Goal: Transaction & Acquisition: Purchase product/service

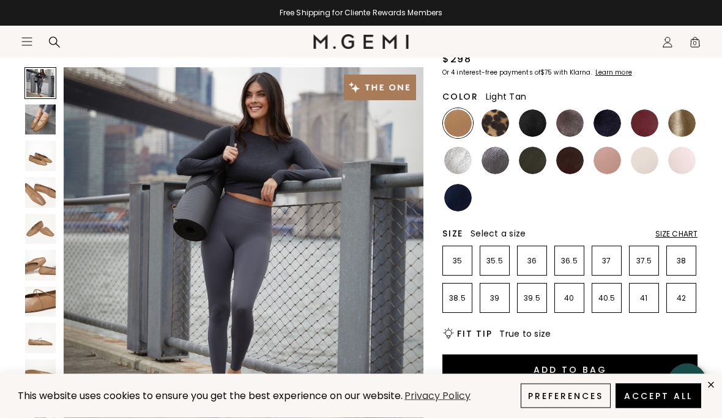
scroll to position [129, 0]
click at [498, 136] on img at bounding box center [495, 123] width 28 height 28
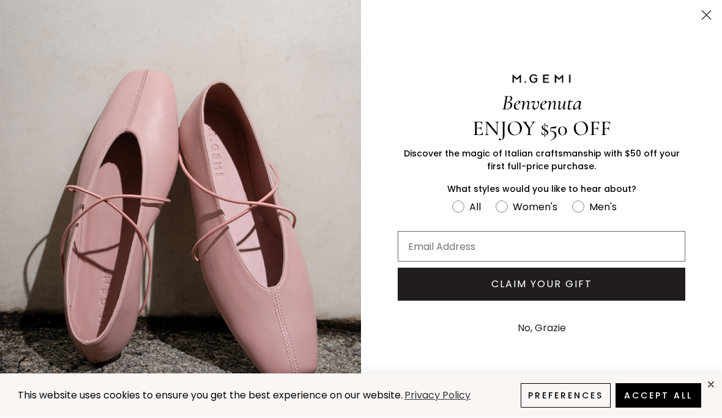
scroll to position [604, 0]
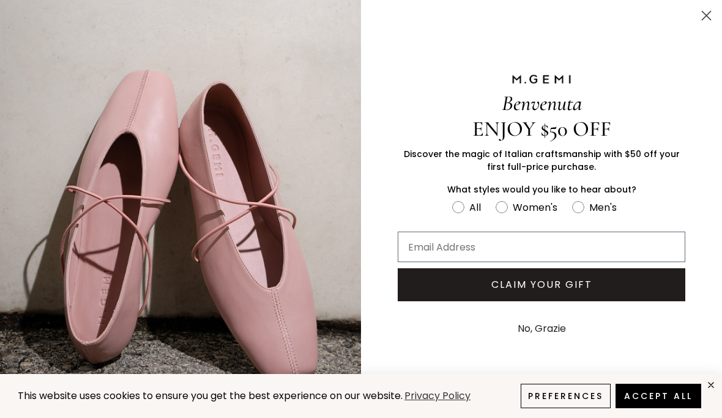
click at [508, 220] on label "Women's" at bounding box center [533, 209] width 76 height 20
click at [452, 199] on input "Women's" at bounding box center [451, 199] width 1 height 1
radio input "true"
click at [561, 262] on input "Email Address" at bounding box center [541, 247] width 287 height 31
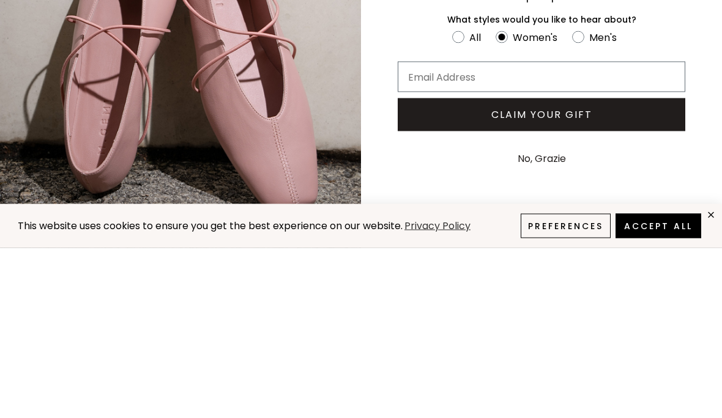
type input "[EMAIL_ADDRESS][DOMAIN_NAME]"
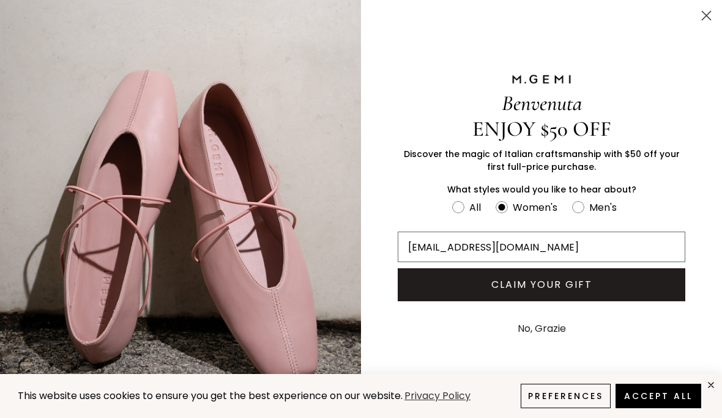
click at [593, 302] on button "CLAIM YOUR GIFT" at bounding box center [541, 284] width 287 height 33
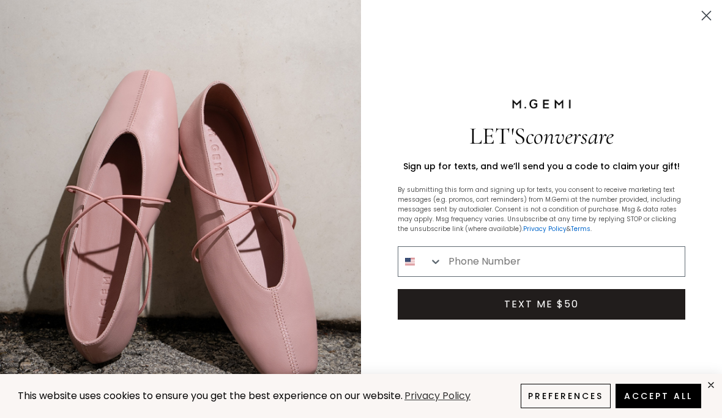
click at [555, 276] on input "Phone Number" at bounding box center [563, 261] width 242 height 29
click at [716, 13] on circle "Close dialog" at bounding box center [706, 16] width 20 height 20
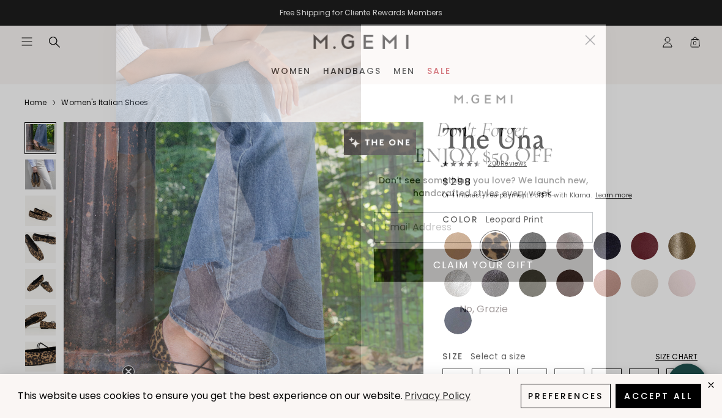
scroll to position [6, 0]
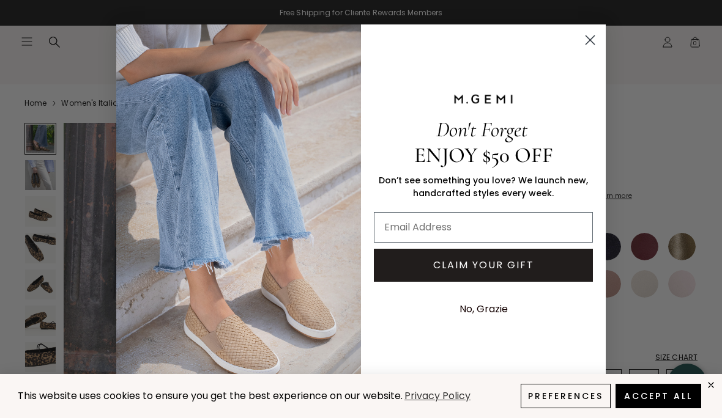
click at [589, 45] on circle "Close dialog" at bounding box center [590, 40] width 20 height 20
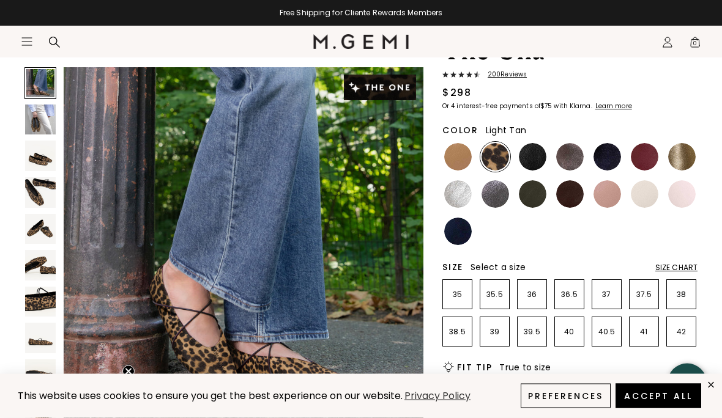
scroll to position [95, 0]
click at [455, 165] on img at bounding box center [458, 157] width 28 height 28
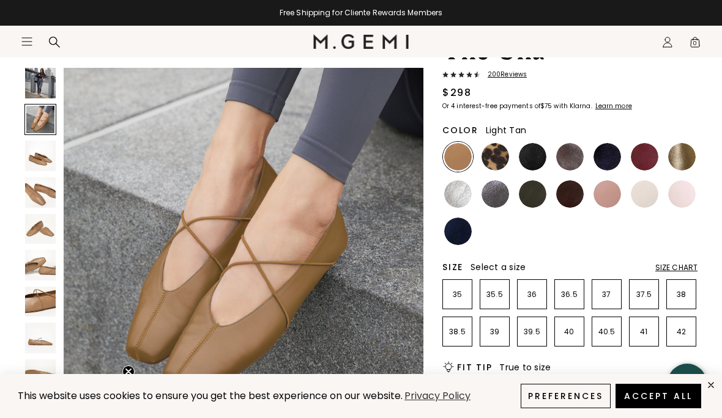
scroll to position [376, 0]
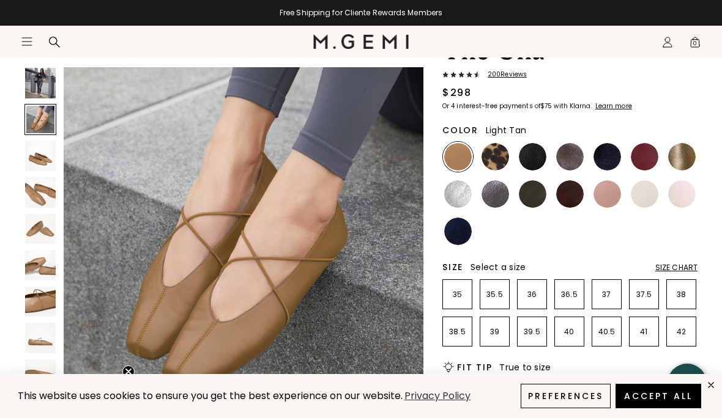
click at [571, 194] on img at bounding box center [570, 194] width 28 height 28
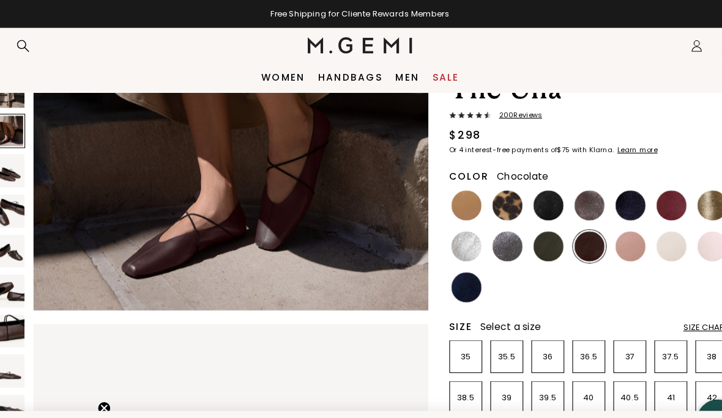
scroll to position [48, 0]
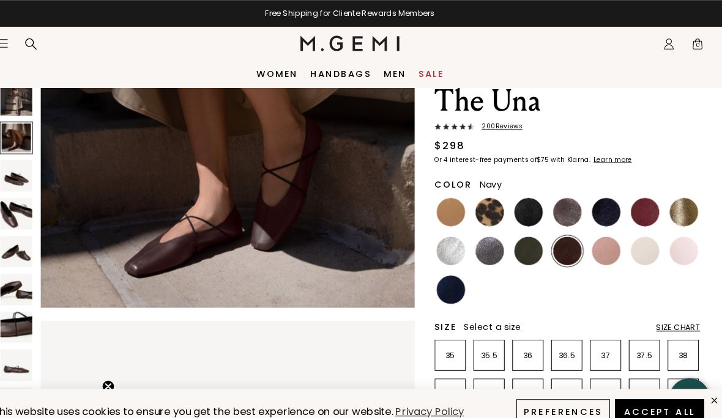
click at [444, 281] on img at bounding box center [458, 279] width 28 height 28
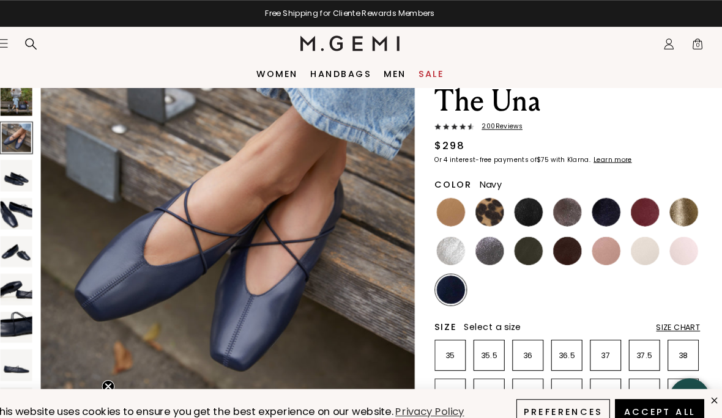
scroll to position [408, 0]
click at [593, 245] on img at bounding box center [607, 242] width 28 height 28
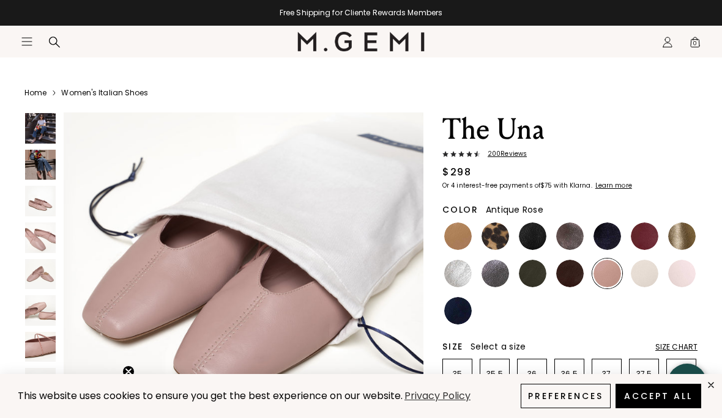
scroll to position [3361, 0]
click at [686, 276] on img at bounding box center [682, 274] width 28 height 28
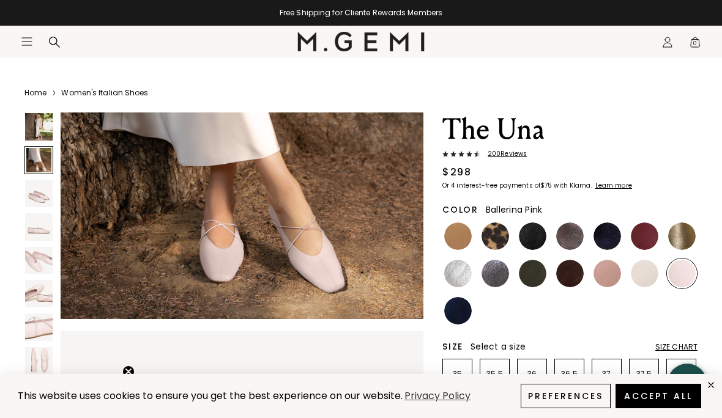
scroll to position [529, 0]
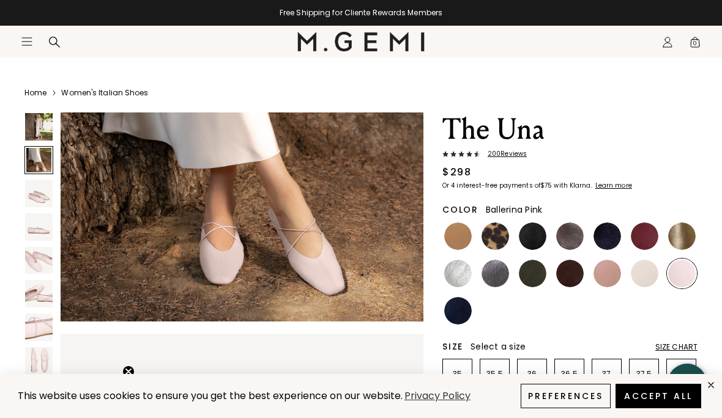
click at [363, 265] on img at bounding box center [242, 139] width 363 height 363
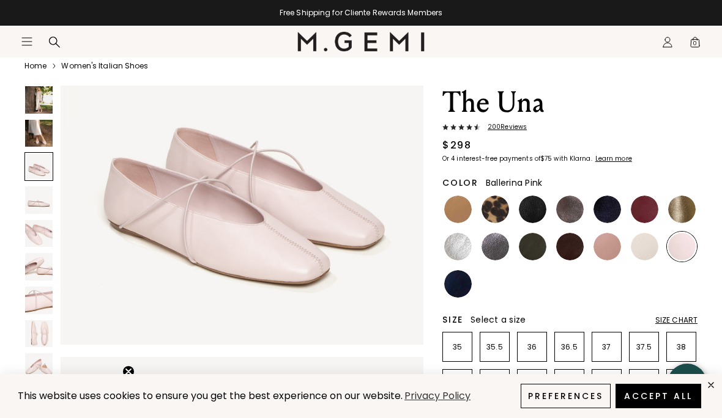
scroll to position [854, 0]
click at [460, 287] on img at bounding box center [458, 284] width 28 height 28
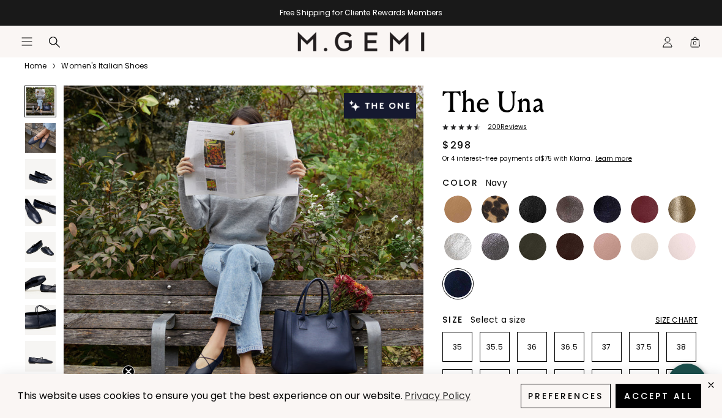
click at [536, 255] on img at bounding box center [533, 247] width 28 height 28
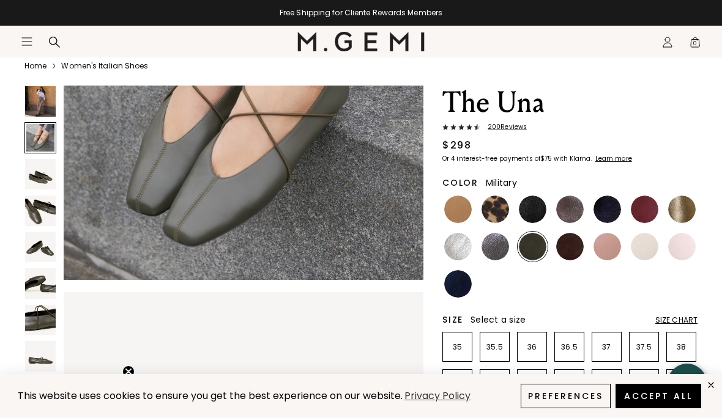
scroll to position [537, 0]
click at [573, 254] on img at bounding box center [570, 247] width 28 height 28
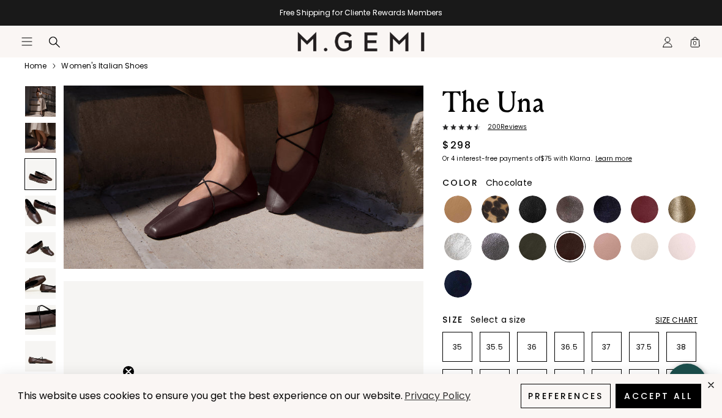
scroll to position [548, 0]
click at [329, 218] on img at bounding box center [244, 89] width 360 height 360
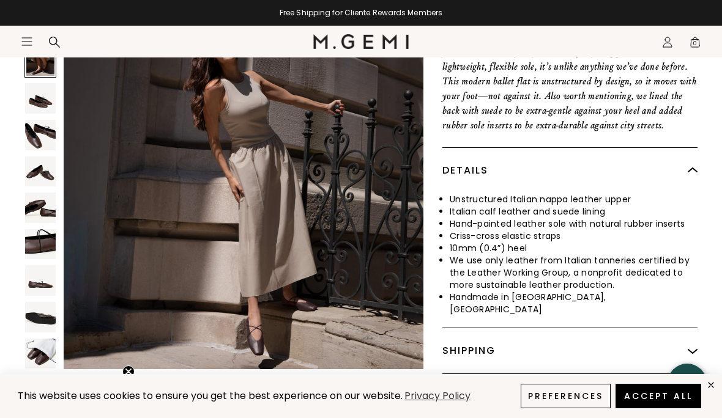
scroll to position [636, 0]
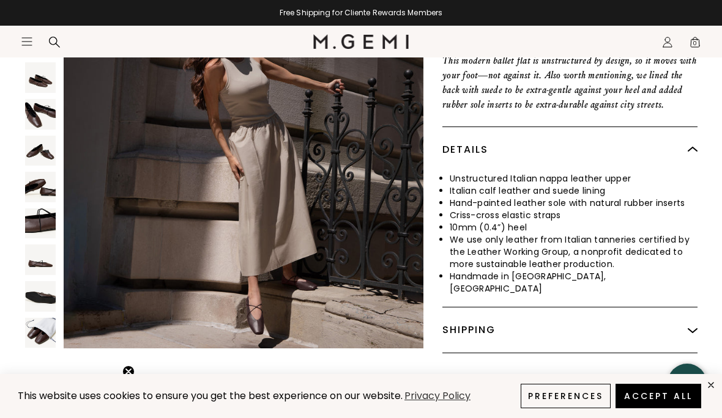
click at [34, 80] on section "Icons/20x20/hamburger@2x Women Shop All Shoes New Arrivals Bestsellers Essentia…" at bounding box center [361, 55] width 722 height 59
click at [38, 70] on section "Icons/20x20/hamburger@2x Women Shop All Shoes New Arrivals Bestsellers Essentia…" at bounding box center [361, 55] width 722 height 59
click at [45, 106] on img at bounding box center [40, 114] width 31 height 31
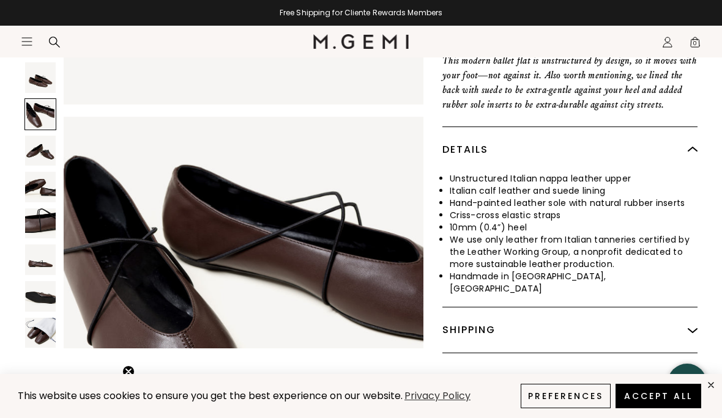
scroll to position [1116, 0]
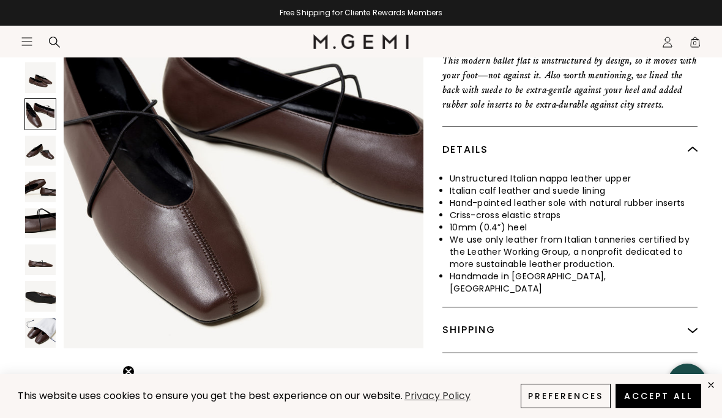
click at [48, 150] on img at bounding box center [40, 151] width 31 height 31
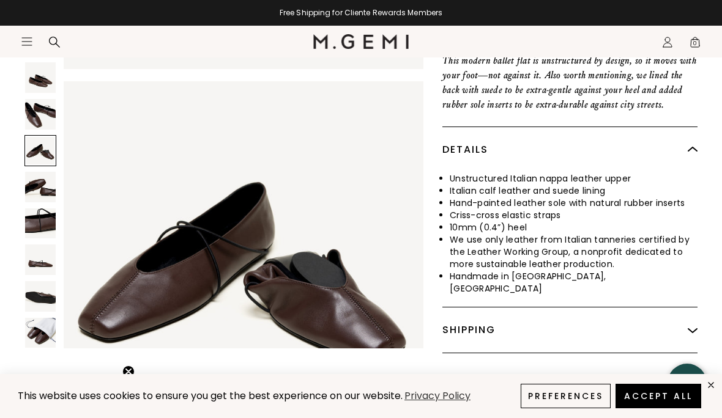
scroll to position [1489, 0]
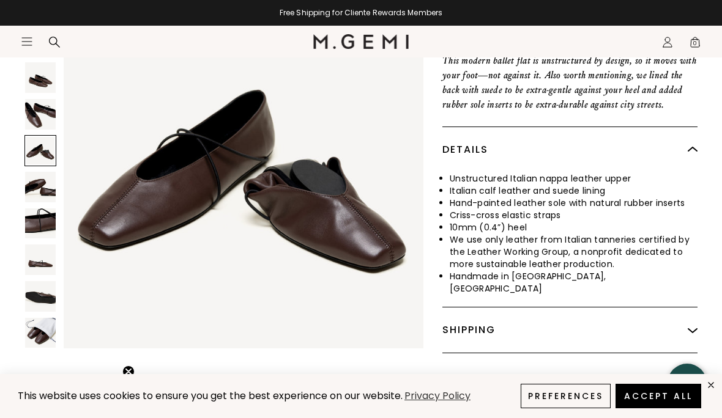
click at [49, 209] on img at bounding box center [40, 224] width 31 height 31
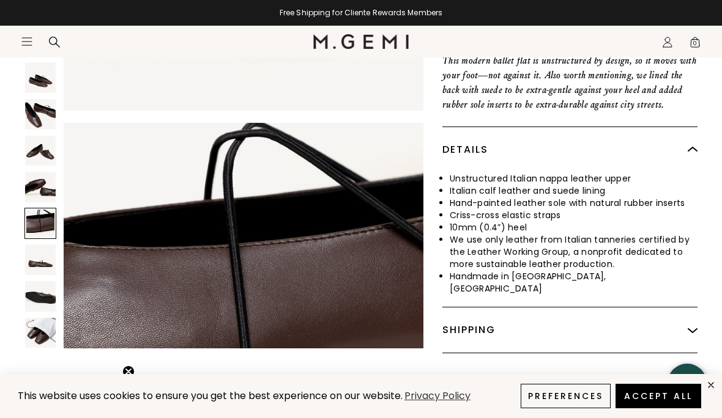
scroll to position [2232, 0]
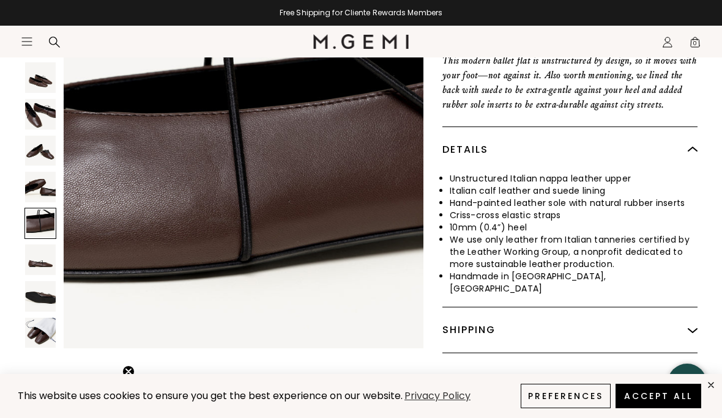
click at [43, 219] on div at bounding box center [40, 224] width 32 height 32
click at [38, 258] on img at bounding box center [40, 260] width 31 height 31
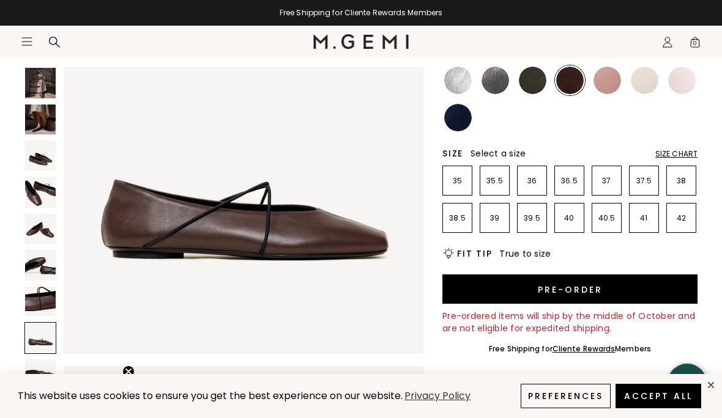
scroll to position [213, 0]
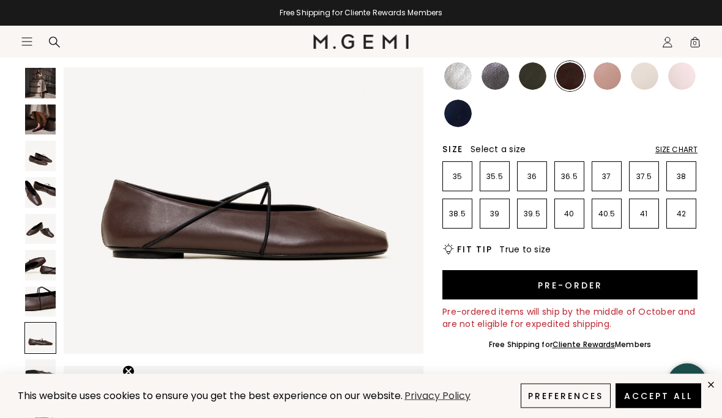
click at [686, 150] on div "Size Chart" at bounding box center [676, 151] width 42 height 10
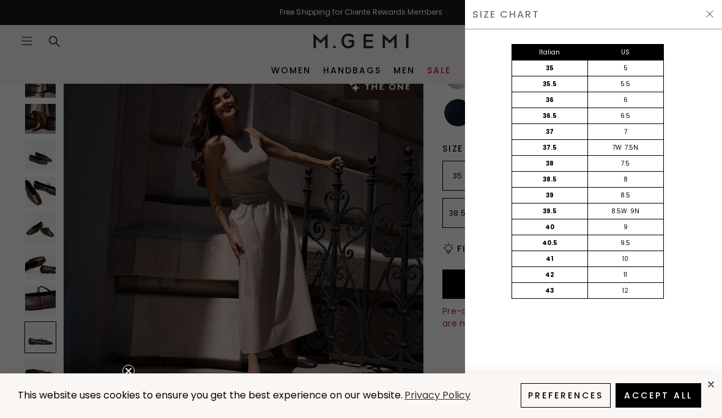
click at [686, 398] on button "Accept All" at bounding box center [658, 396] width 86 height 24
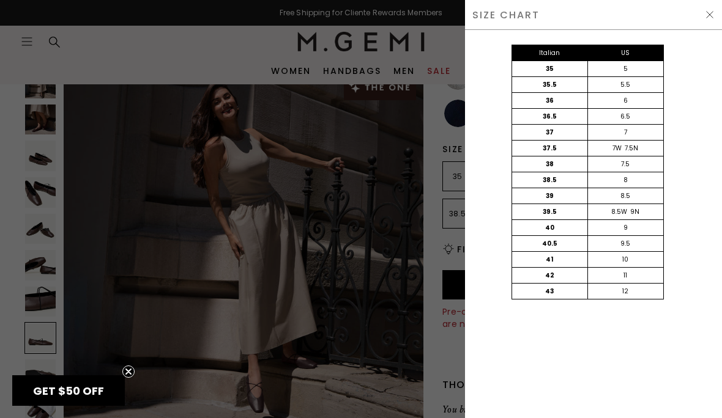
click at [377, 276] on div at bounding box center [361, 209] width 722 height 418
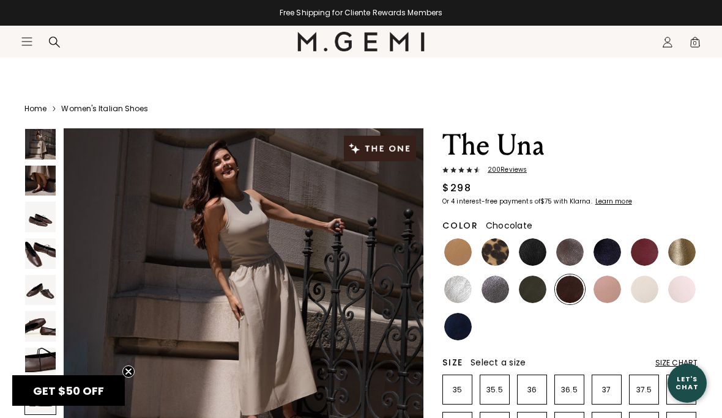
scroll to position [213, 0]
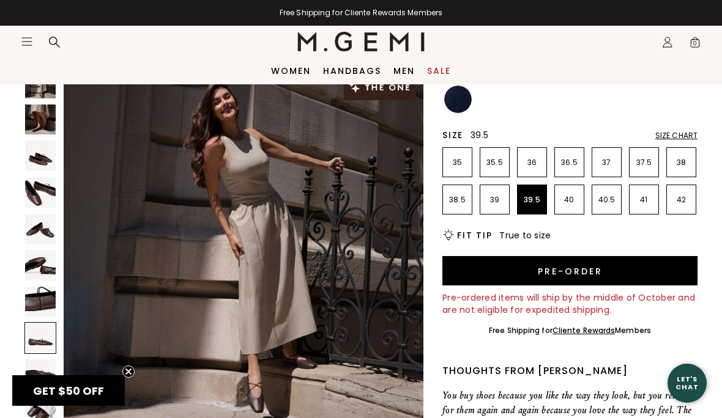
click at [527, 201] on p "39.5" at bounding box center [531, 200] width 29 height 10
click at [495, 202] on p "39" at bounding box center [494, 200] width 29 height 10
click at [607, 274] on button "Pre-order" at bounding box center [569, 270] width 255 height 29
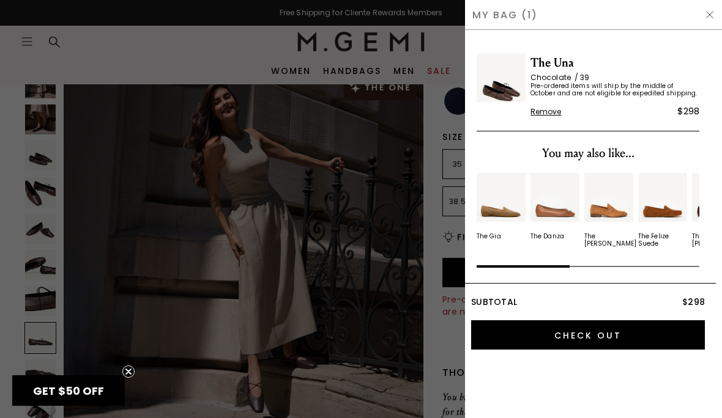
click at [627, 336] on input "Check Out" at bounding box center [588, 334] width 234 height 29
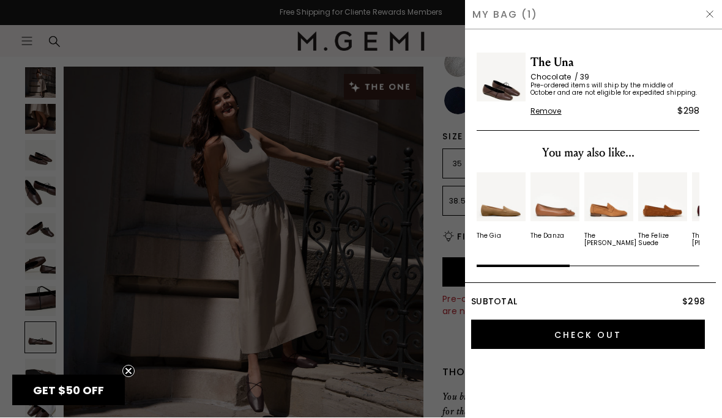
click at [542, 116] on span "Remove" at bounding box center [545, 112] width 31 height 10
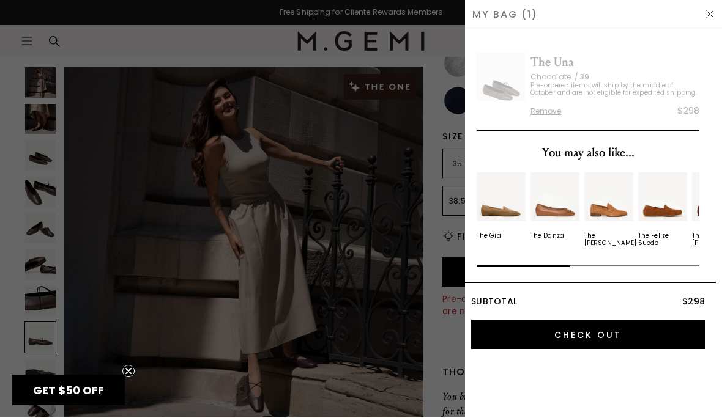
scroll to position [0, 0]
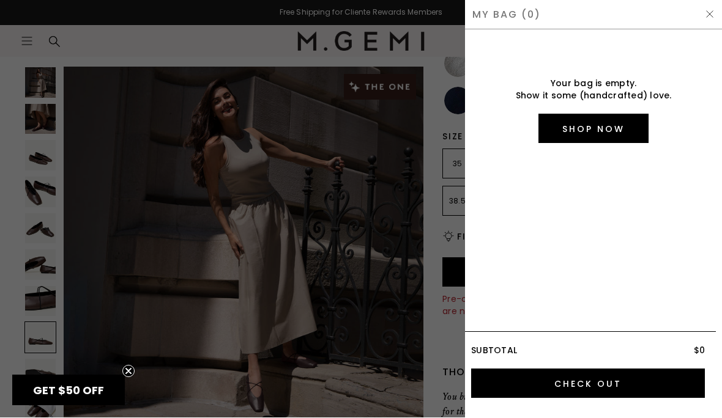
click at [713, 10] on img at bounding box center [710, 15] width 10 height 10
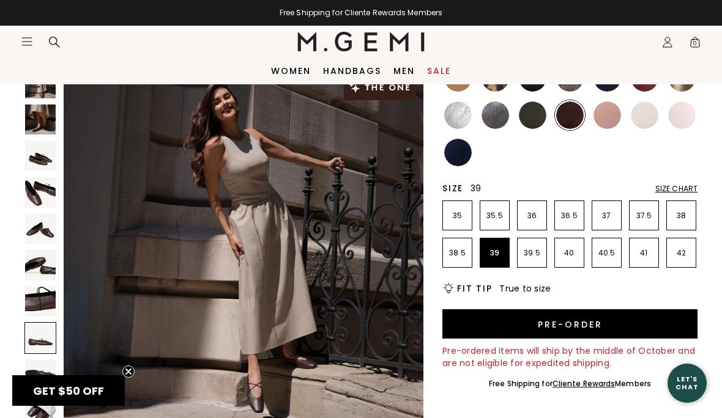
scroll to position [173, 0]
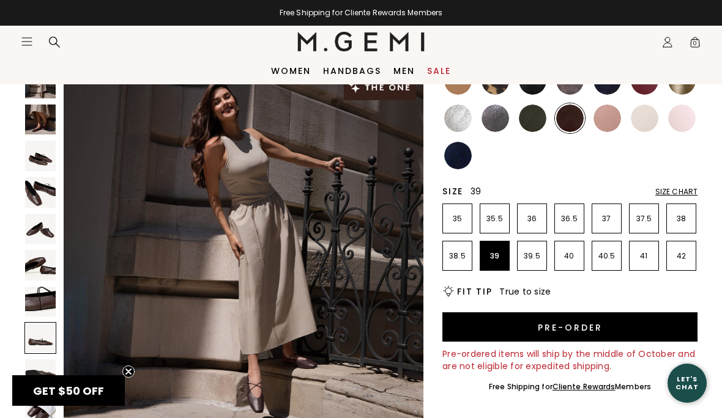
click at [571, 124] on img at bounding box center [570, 119] width 28 height 28
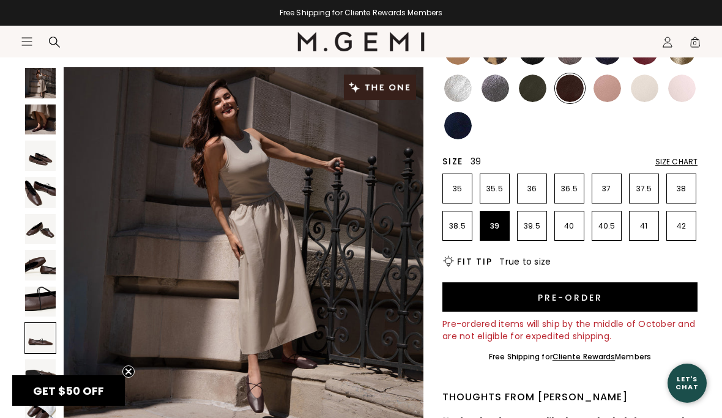
scroll to position [206, 0]
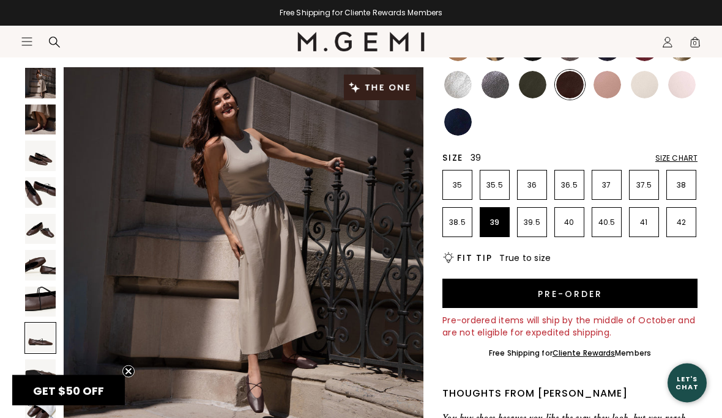
click at [688, 159] on div "Size Chart" at bounding box center [676, 159] width 42 height 10
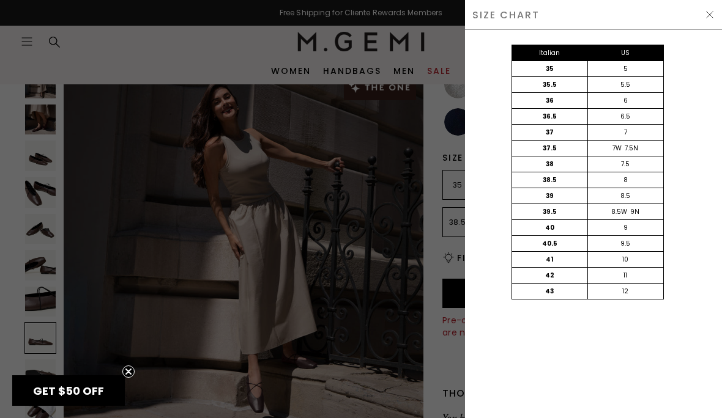
click at [351, 262] on div at bounding box center [361, 209] width 722 height 418
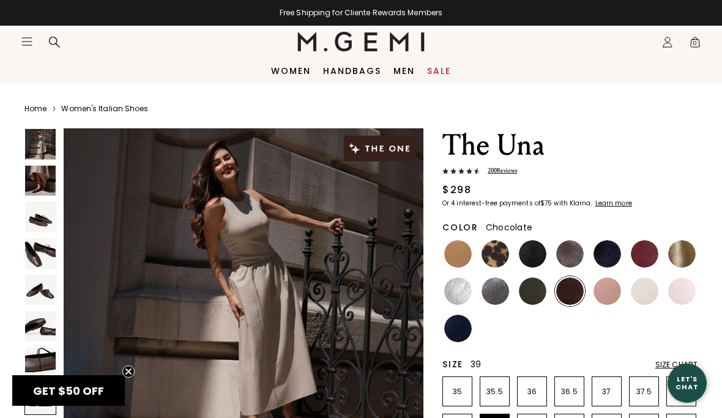
scroll to position [207, 0]
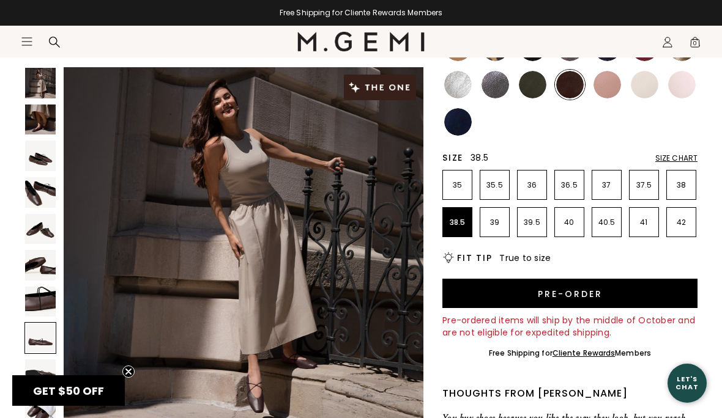
click at [446, 231] on li "38.5" at bounding box center [457, 222] width 30 height 30
click at [596, 295] on button "Pre-order" at bounding box center [569, 293] width 255 height 29
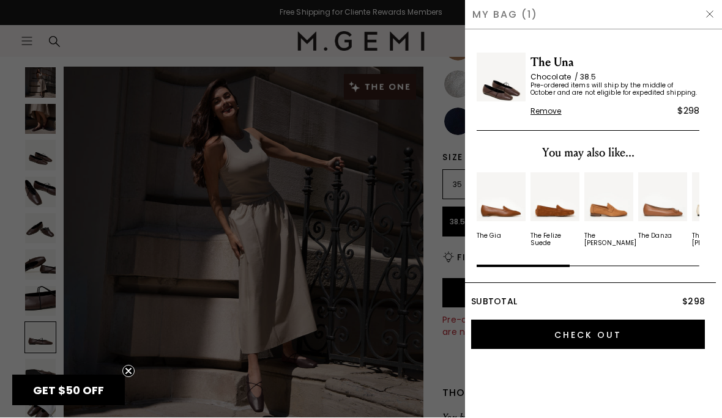
click at [569, 336] on input "Check Out" at bounding box center [588, 334] width 234 height 29
